Goal: Task Accomplishment & Management: Complete application form

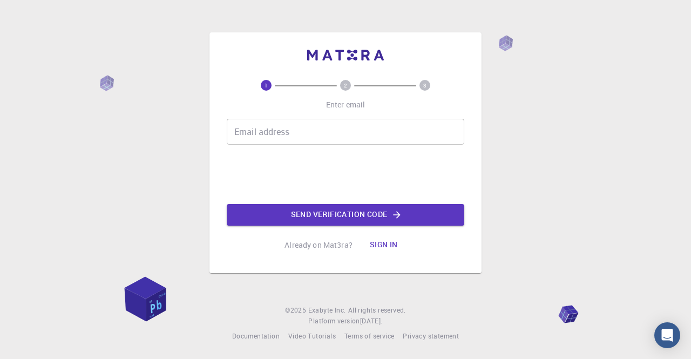
click at [383, 252] on button "Sign in" at bounding box center [383, 245] width 45 height 22
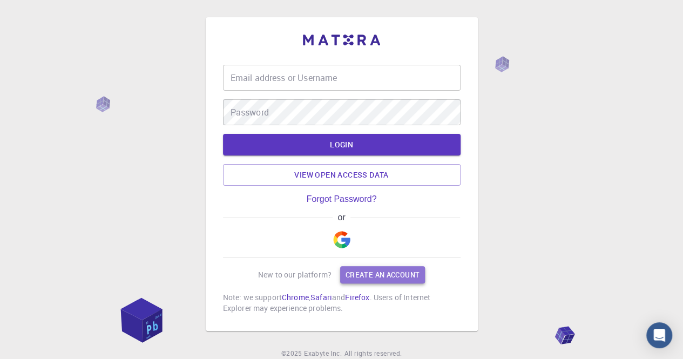
click at [375, 284] on link "Create an account" at bounding box center [382, 274] width 85 height 17
